Goal: Information Seeking & Learning: Learn about a topic

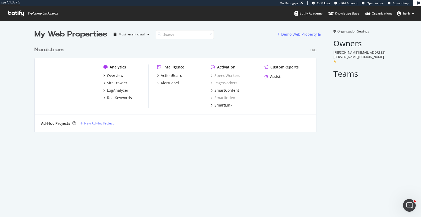
click at [54, 48] on div "Nordstrom" at bounding box center [48, 50] width 29 height 8
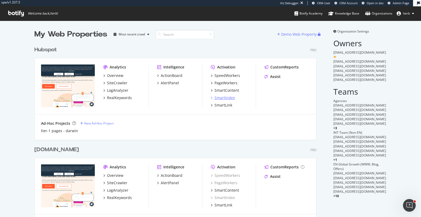
click at [221, 98] on div "SmartIndex" at bounding box center [224, 97] width 20 height 5
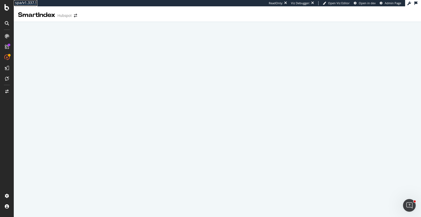
click at [30, 3] on div "spa/v1.337.5" at bounding box center [26, 2] width 24 height 5
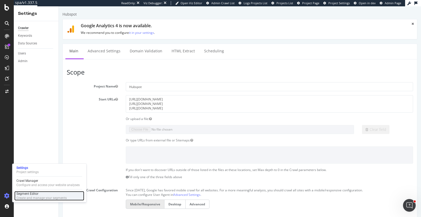
click at [31, 192] on div "Segment Editor" at bounding box center [41, 194] width 50 height 4
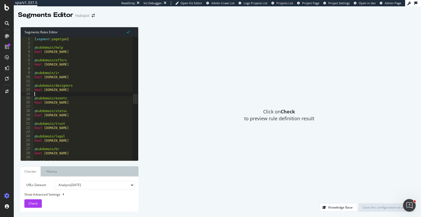
click at [82, 96] on div "[ segment : pagetype ] @ subdomain/help host help.hubspot.com @ subdomain/offer…" at bounding box center [82, 103] width 99 height 133
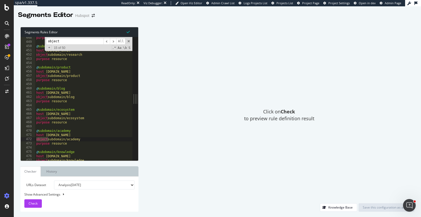
scroll to position [1896, 0]
click at [56, 40] on input "object" at bounding box center [74, 41] width 57 height 7
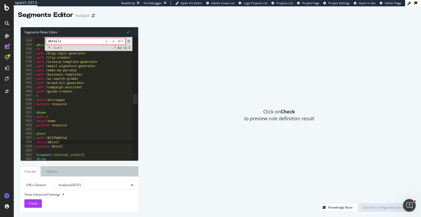
scroll to position [2680, 0]
type input "details"
type textarea "path /make-my-persona"
click at [46, 69] on div "purpose resource @ microapps OR ( path /blog-topic-generator path /clip-creator…" at bounding box center [83, 100] width 97 height 133
click at [72, 42] on input "details" at bounding box center [74, 41] width 57 height 7
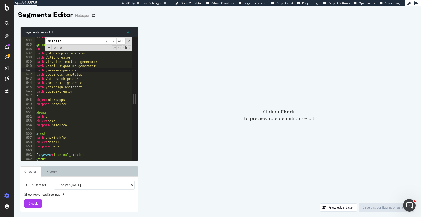
click at [63, 43] on input "details" at bounding box center [74, 41] width 57 height 7
click at [79, 106] on div "purpose resource @ microapps OR ( path /blog-topic-generator path /clip-creator…" at bounding box center [83, 100] width 97 height 133
click at [179, 117] on div "Click on Check to preview rule definition result" at bounding box center [279, 115] width 271 height 177
click at [129, 42] on span at bounding box center [129, 41] width 4 height 4
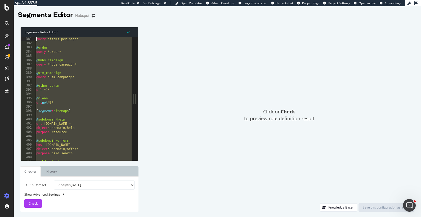
scroll to position [1610, 0]
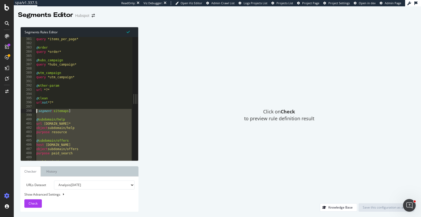
drag, startPoint x: 67, startPoint y: 148, endPoint x: 30, endPoint y: 110, distance: 53.2
click at [30, 110] on div "381 382 383 384 385 386 387 388 389 390 391 392 393 394 395 396 397 398 399 400…" at bounding box center [77, 99] width 112 height 124
type textarea "[segment:sitemaps]"
paste textarea "Cursor at row 398"
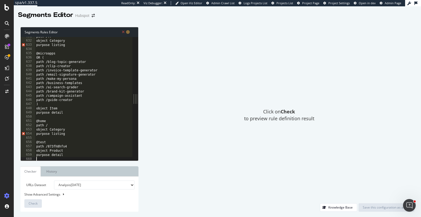
scroll to position [2672, 0]
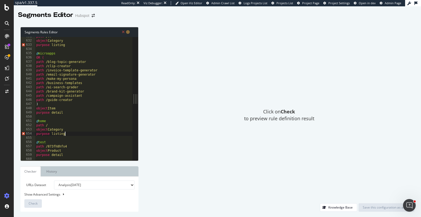
click at [73, 133] on div "path /fr* object Category purpose listing @ microapps OR ( path /blog-topic-gen…" at bounding box center [83, 100] width 97 height 133
type textarea "purpose listing"
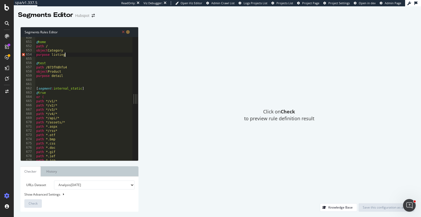
scroll to position [2746, 0]
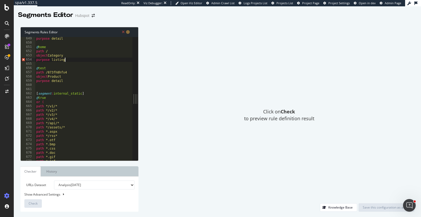
click at [74, 85] on div "purpose detail @ home path / object Category purpose listing @ test path /873fh…" at bounding box center [83, 103] width 97 height 133
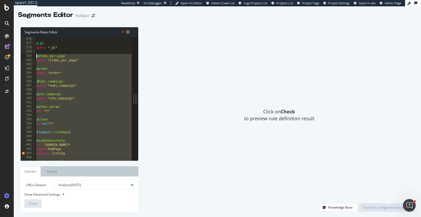
scroll to position [1589, 0]
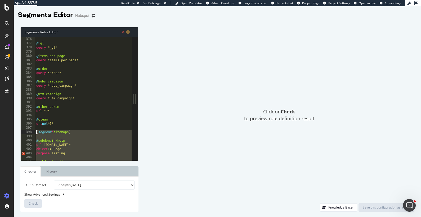
drag, startPoint x: 73, startPoint y: 82, endPoint x: 24, endPoint y: 133, distance: 71.7
click at [24, 133] on div "376 377 378 379 380 381 382 383 384 385 386 387 388 389 390 391 392 393 394 395…" at bounding box center [77, 99] width 112 height 124
type textarea "[segment:sitemaps]"
paste textarea "Cursor at row 398"
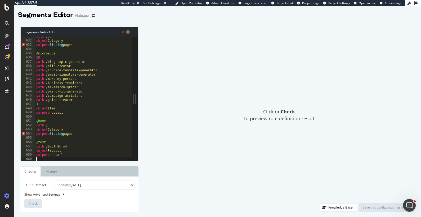
click at [62, 135] on div "path /fr* object Category purpose listing pages @ microapps OR ( path /blog-top…" at bounding box center [83, 100] width 97 height 133
click at [65, 134] on div "path /fr* object Category purpose listing pages @ microapps OR ( path /blog-top…" at bounding box center [83, 100] width 97 height 133
drag, startPoint x: 81, startPoint y: 136, endPoint x: 67, endPoint y: 135, distance: 13.6
click at [67, 135] on div "path /fr* object Category purpose listing pages @ microapps OR ( path /blog-top…" at bounding box center [83, 100] width 97 height 133
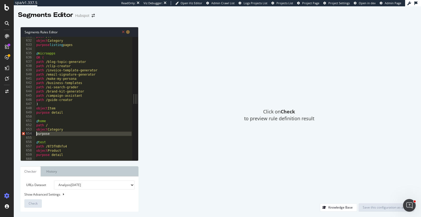
click at [24, 133] on span "Error, read annotations row 654" at bounding box center [23, 134] width 5 height 4
click at [53, 136] on div "path /fr* object Category purpose listing pages @ microapps OR ( path /blog-top…" at bounding box center [83, 100] width 97 height 133
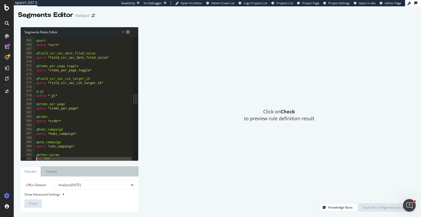
scroll to position [1596, 0]
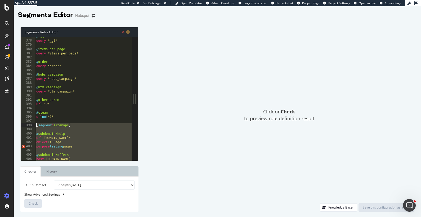
drag, startPoint x: 67, startPoint y: 93, endPoint x: 29, endPoint y: 126, distance: 50.7
click at [29, 126] on div "purpose listing 377 378 379 380 381 382 383 384 385 386 387 388 389 390 391 392…" at bounding box center [77, 99] width 112 height 124
type textarea "[segment:sitemaps]"
paste textarea "Cursor at row 398"
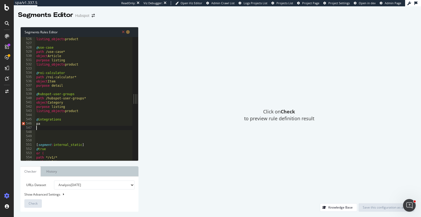
scroll to position [2227, 0]
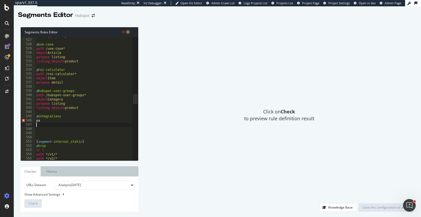
click at [51, 134] on div "listing_objects product @ use-case path /use-case* object Article purpose listi…" at bounding box center [83, 100] width 97 height 133
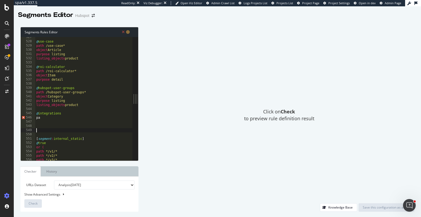
scroll to position [2232, 0]
drag, startPoint x: 44, startPoint y: 116, endPoint x: 36, endPoint y: 117, distance: 8.2
click at [36, 117] on div "@ use-case path /use-case* object Article purpose listing listing_objects produ…" at bounding box center [83, 100] width 97 height 133
paste textarea "urpose detail"
type textarea "purpose detail"
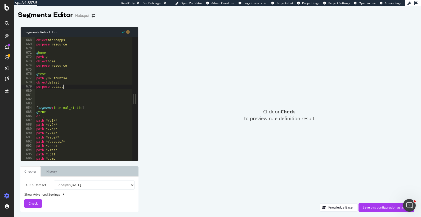
scroll to position [2789, 0]
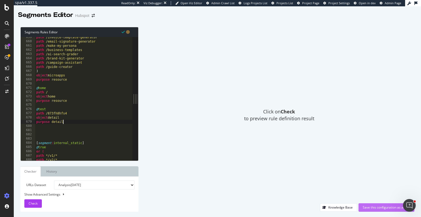
click at [368, 207] on div "Save this configuration as active" at bounding box center [386, 207] width 47 height 5
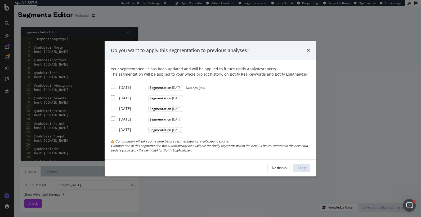
click at [115, 88] on input "modal" at bounding box center [113, 87] width 4 height 4
checkbox input "true"
click at [297, 169] on button "Apply" at bounding box center [301, 168] width 17 height 8
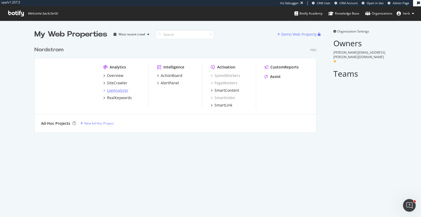
click at [108, 92] on div "LogAnalyzer" at bounding box center [117, 90] width 21 height 5
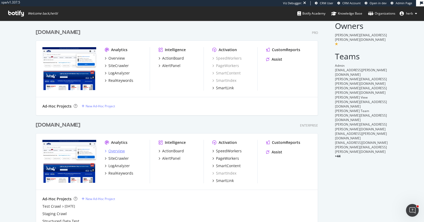
scroll to position [17, 0]
click at [121, 81] on div "RealKeywords" at bounding box center [120, 80] width 25 height 5
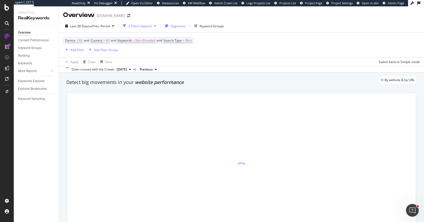
click at [169, 28] on div "Segments" at bounding box center [175, 26] width 21 height 8
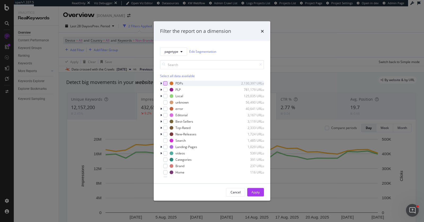
click at [165, 81] on div "modal" at bounding box center [165, 83] width 4 height 4
click at [254, 189] on div "Apply" at bounding box center [255, 192] width 8 height 8
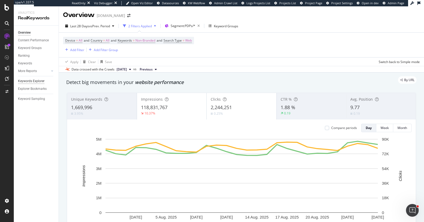
click at [37, 78] on div "Keywords Explorer" at bounding box center [31, 81] width 26 height 6
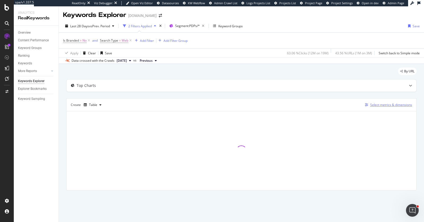
click at [374, 105] on div "Select metrics & dimensions" at bounding box center [391, 104] width 42 height 5
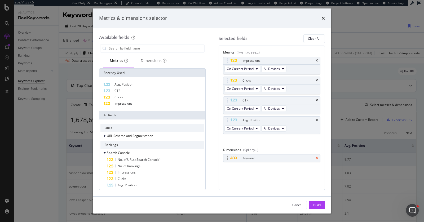
click at [316, 156] on icon "times" at bounding box center [316, 157] width 2 height 3
click at [147, 62] on div "Dimensions" at bounding box center [154, 60] width 26 height 5
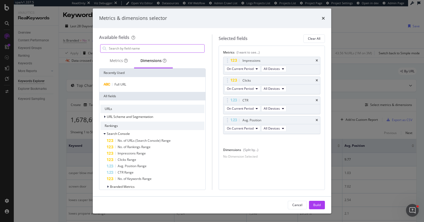
click at [145, 47] on input "modal" at bounding box center [156, 48] width 96 height 8
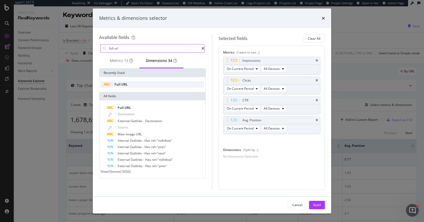
type input "full url"
click at [130, 85] on div "Full URL" at bounding box center [152, 84] width 104 height 6
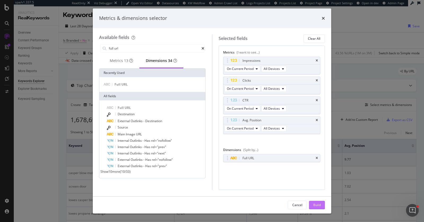
click at [318, 208] on div "Build" at bounding box center [316, 205] width 7 height 8
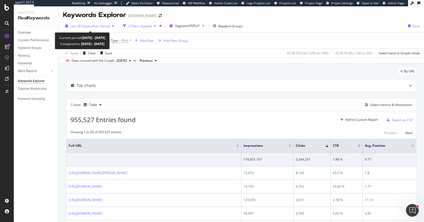
click at [94, 26] on span "vs Prev. Period" at bounding box center [99, 26] width 21 height 5
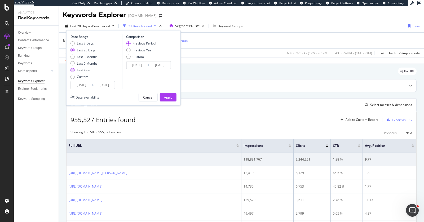
click at [92, 68] on div "Last Year" at bounding box center [83, 70] width 27 height 5
type input "[DATE]"
click at [167, 93] on div "Apply" at bounding box center [168, 97] width 8 height 8
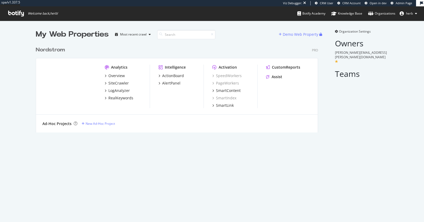
scroll to position [222, 424]
click at [59, 50] on div "Nordstrom" at bounding box center [50, 50] width 29 height 8
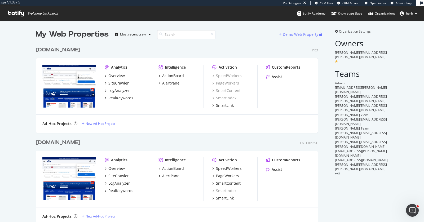
scroll to position [217, 286]
click at [116, 96] on div "RealKeywords" at bounding box center [120, 97] width 25 height 5
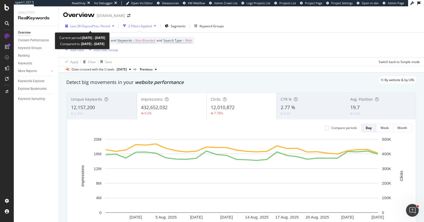
click at [82, 25] on span "Last 28 Days" at bounding box center [79, 26] width 19 height 5
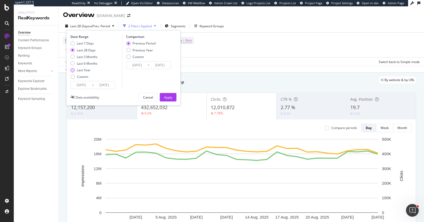
click at [85, 70] on div "Last Year" at bounding box center [84, 70] width 14 height 5
type input "[DATE]"
click at [88, 61] on div "Last 6 Months" at bounding box center [87, 63] width 21 height 5
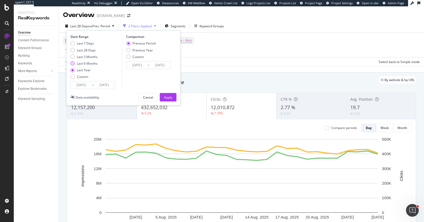
type input "[DATE]"
click at [84, 68] on div "Last Year" at bounding box center [84, 70] width 14 height 5
type input "[DATE]"
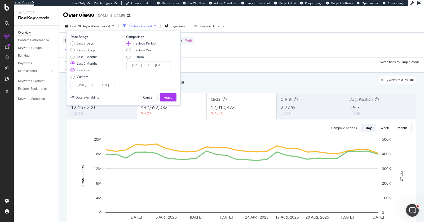
type input "[DATE]"
click at [89, 84] on input "[DATE]" at bounding box center [81, 84] width 21 height 7
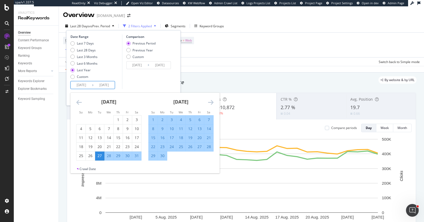
click at [109, 76] on div "Last 7 Days Last 28 Days Last 3 Months Last 6 Months Last Year Custom" at bounding box center [95, 61] width 50 height 40
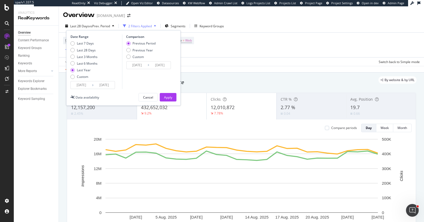
click at [89, 85] on input "[DATE]" at bounding box center [81, 84] width 21 height 7
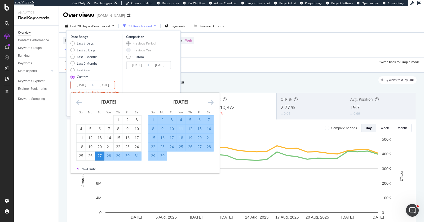
type input "[DATE]"
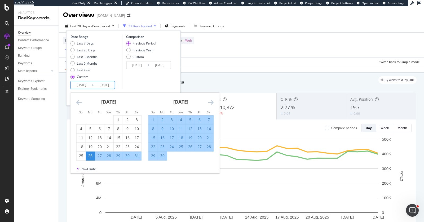
type input "[DATE]"
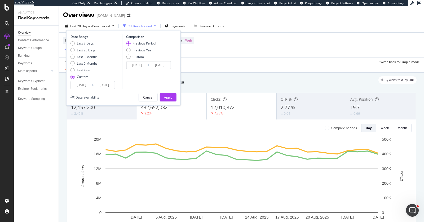
type input "[DATE]"
click at [124, 88] on div "Comparison Previous Period Previous Year Custom [DATE] Navigate forward to inte…" at bounding box center [147, 61] width 50 height 55
click at [162, 100] on button "Apply" at bounding box center [168, 97] width 17 height 8
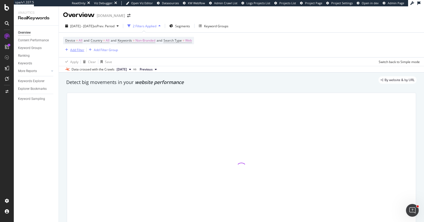
click at [73, 51] on div "Add Filter" at bounding box center [77, 50] width 14 height 5
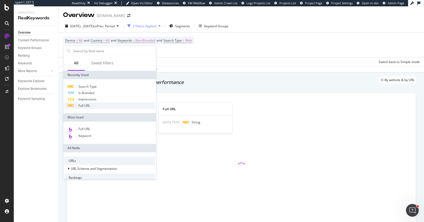
click at [88, 107] on span "Full URL" at bounding box center [84, 105] width 12 height 5
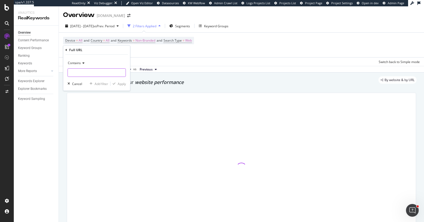
click at [80, 74] on input "text" at bounding box center [97, 72] width 58 height 8
paste input "1000383"
type input "1000383"
click at [125, 84] on div "Apply" at bounding box center [122, 84] width 8 height 5
